Goal: Information Seeking & Learning: Find specific fact

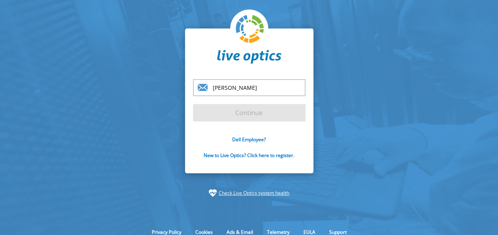
type input "anthony_howard@dell.com"
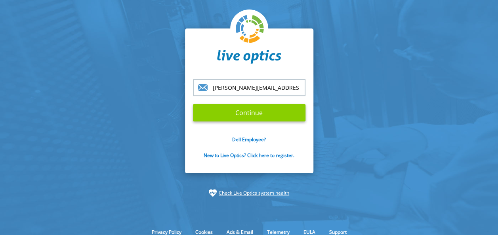
click at [261, 118] on input "Continue" at bounding box center [249, 112] width 112 height 17
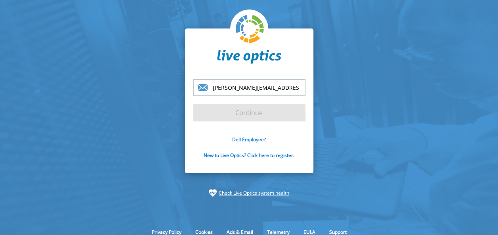
click at [252, 139] on link "Dell Employee?" at bounding box center [249, 139] width 34 height 7
type input "[PERSON_NAME][EMAIL_ADDRESS][DOMAIN_NAME]"
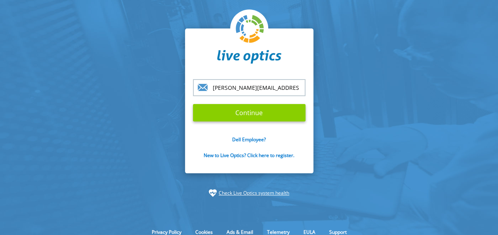
click at [236, 116] on input "Continue" at bounding box center [249, 112] width 112 height 17
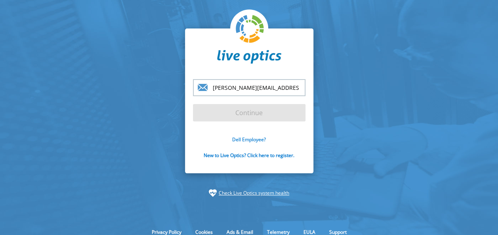
click at [253, 142] on link "Dell Employee?" at bounding box center [249, 139] width 34 height 7
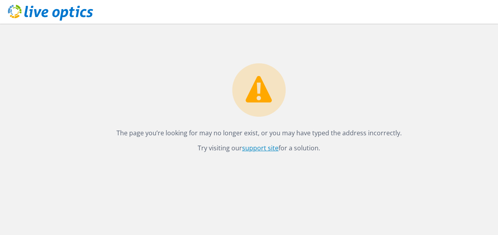
click at [255, 148] on link "support site" at bounding box center [260, 148] width 36 height 9
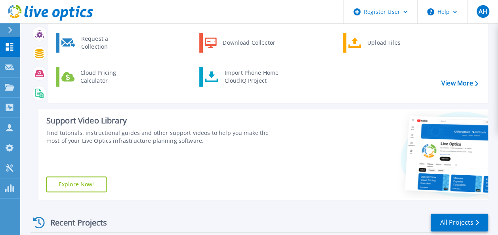
scroll to position [158, 0]
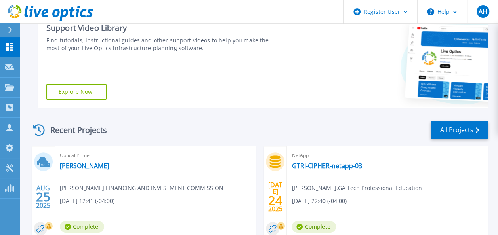
click at [13, 28] on div at bounding box center [13, 29] width 13 height 13
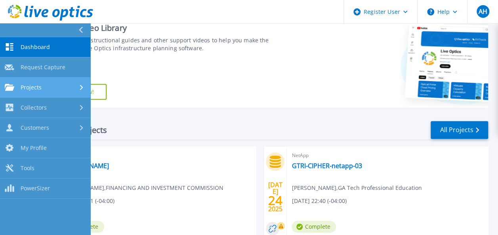
click at [31, 89] on span "Projects" at bounding box center [31, 87] width 21 height 7
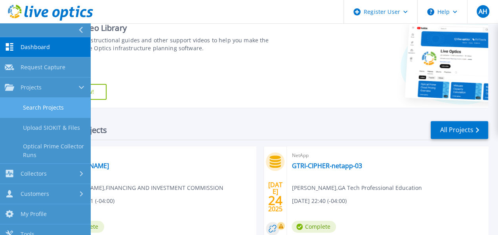
click at [26, 108] on link "Search Projects" at bounding box center [45, 108] width 90 height 20
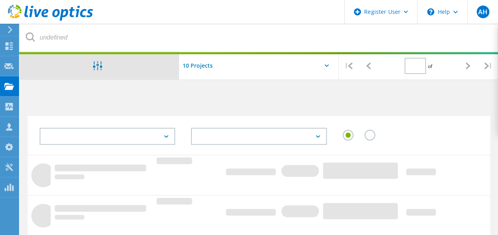
type input "1"
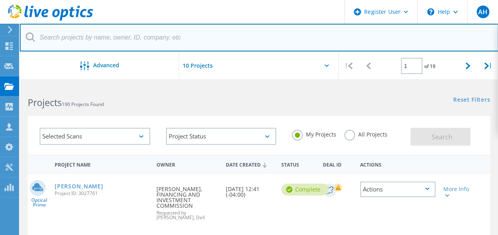
click at [160, 46] on input "text" at bounding box center [259, 38] width 478 height 28
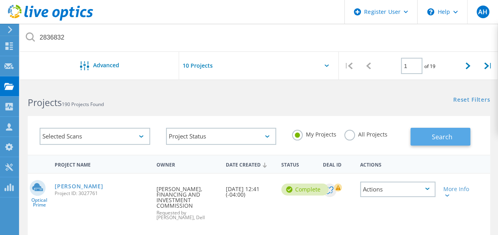
click at [436, 136] on span "Search" at bounding box center [441, 137] width 21 height 9
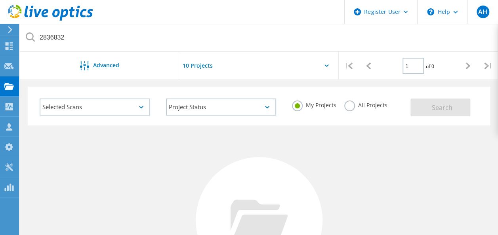
scroll to position [40, 0]
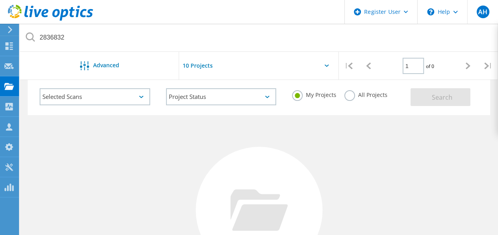
click at [348, 97] on label "All Projects" at bounding box center [365, 94] width 43 height 8
click at [0, 0] on input "All Projects" at bounding box center [0, 0] width 0 height 0
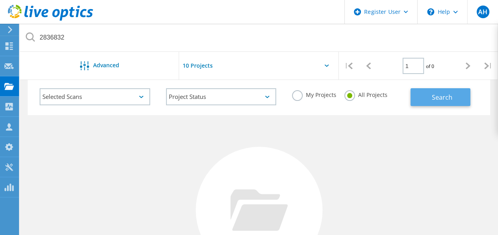
click at [438, 101] on span "Search" at bounding box center [441, 97] width 21 height 9
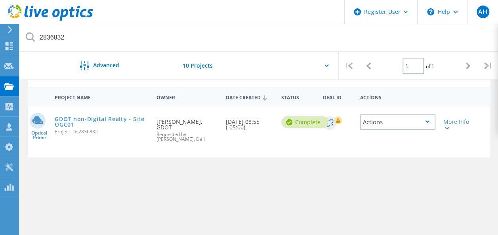
scroll to position [79, 0]
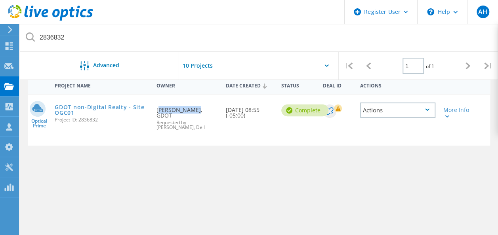
drag, startPoint x: 157, startPoint y: 110, endPoint x: 187, endPoint y: 108, distance: 30.2
click at [187, 108] on div "Requested By Brian Taylor, GDOT Requested by Brad Kanipe, Dell" at bounding box center [186, 116] width 69 height 43
copy div "Brian Taylor"
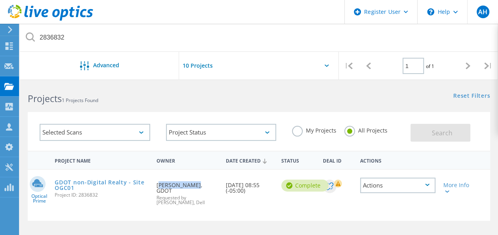
scroll to position [0, 0]
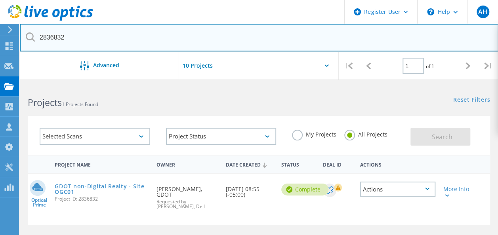
drag, startPoint x: 102, startPoint y: 36, endPoint x: 29, endPoint y: 35, distance: 73.7
click at [29, 35] on div "2836832" at bounding box center [259, 38] width 478 height 28
paste input "Brian Taylor"
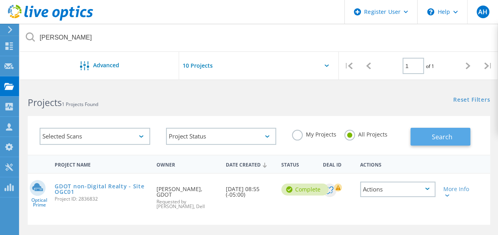
click at [427, 139] on button "Search" at bounding box center [440, 137] width 60 height 18
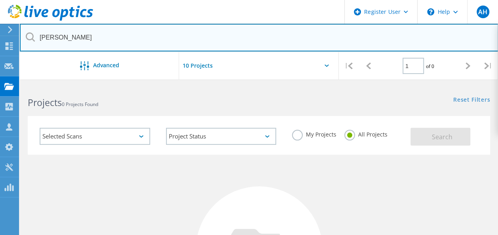
click at [82, 38] on input "Brian Taylor" at bounding box center [259, 38] width 478 height 28
drag, startPoint x: 79, startPoint y: 37, endPoint x: 7, endPoint y: 30, distance: 72.4
click at [7, 85] on div "Register User \n Help Explore Helpful Articles Contact Support AH Dell User Ant…" at bounding box center [249, 238] width 498 height 307
drag, startPoint x: 83, startPoint y: 39, endPoint x: 37, endPoint y: 39, distance: 45.9
click at [37, 39] on input "Brian Taylor" at bounding box center [259, 38] width 478 height 28
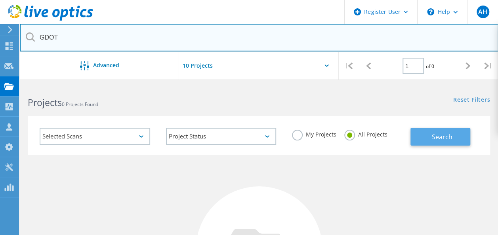
type input "GDOT"
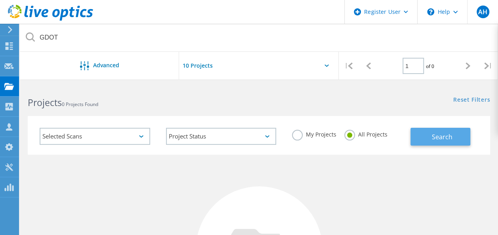
click at [432, 138] on span "Search" at bounding box center [441, 137] width 21 height 9
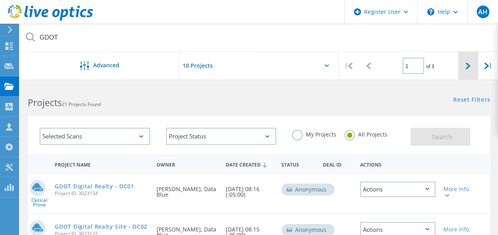
click at [465, 70] on div at bounding box center [468, 66] width 20 height 28
type input "2"
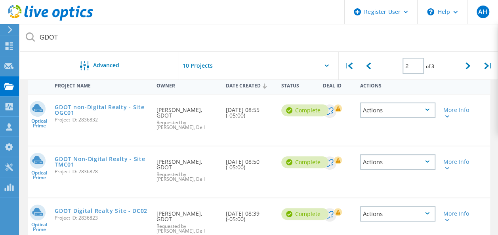
scroll to position [119, 0]
